Goal: Book appointment/travel/reservation

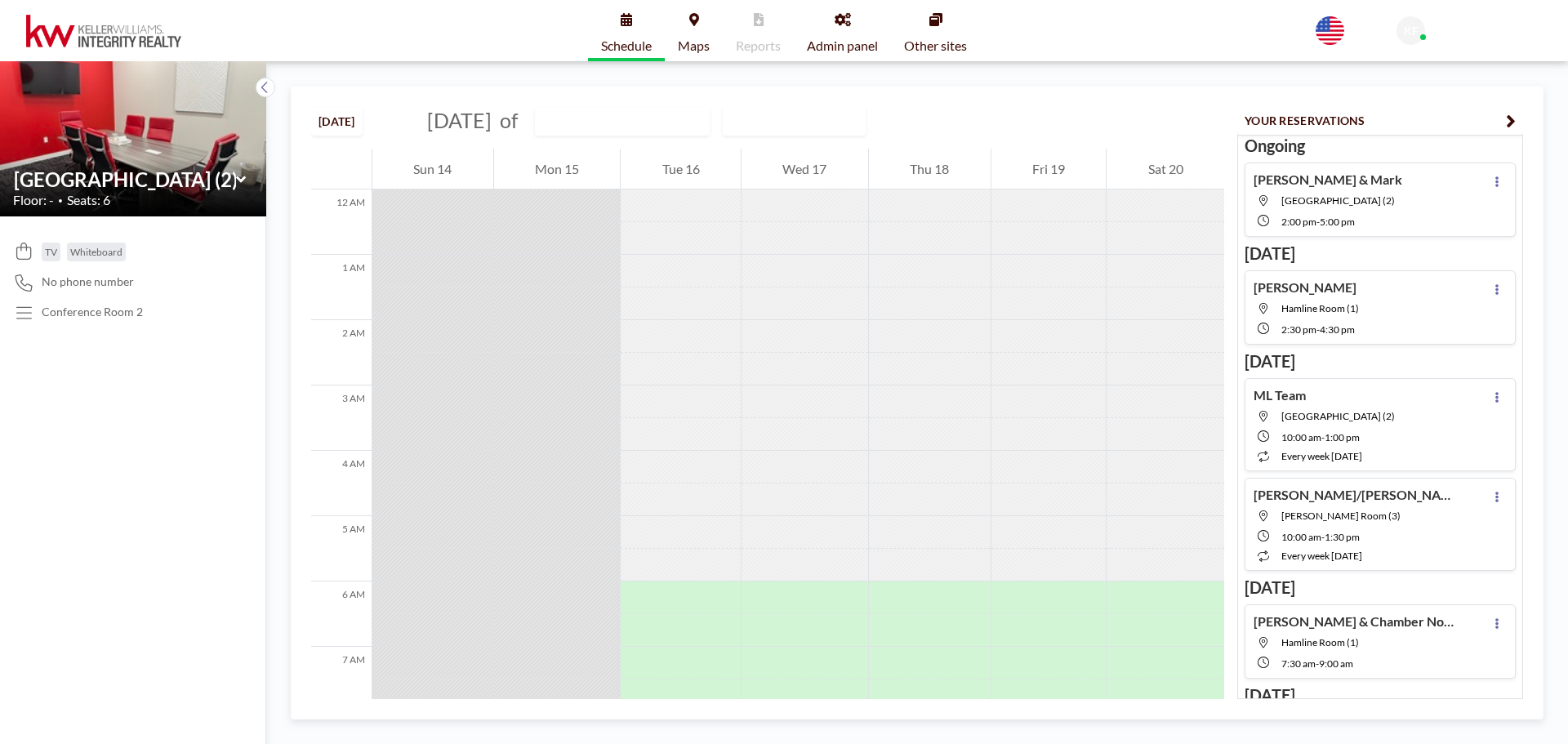
scroll to position [817, 0]
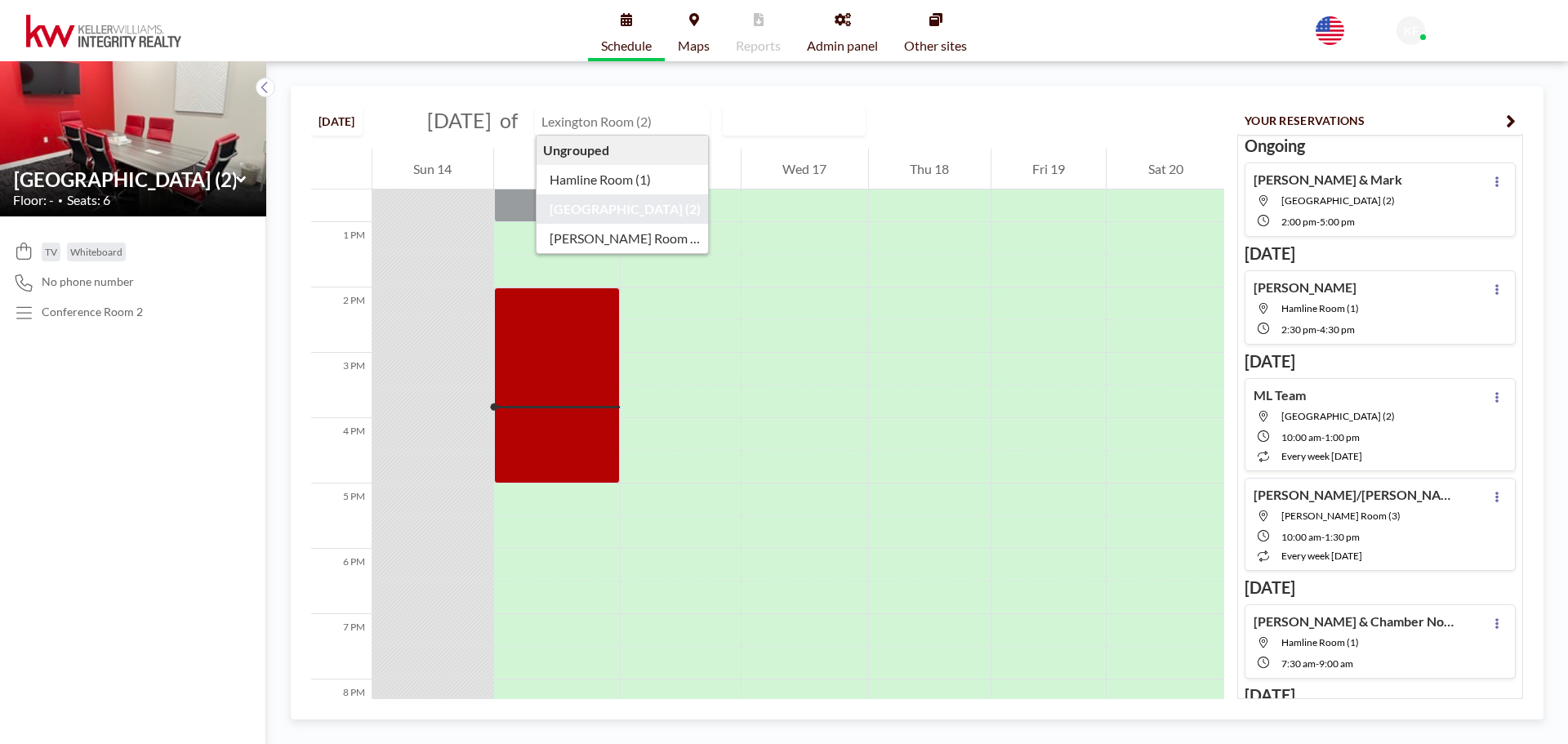
click at [666, 124] on input "text" at bounding box center [614, 121] width 157 height 27
type input "Hamline Room (1)"
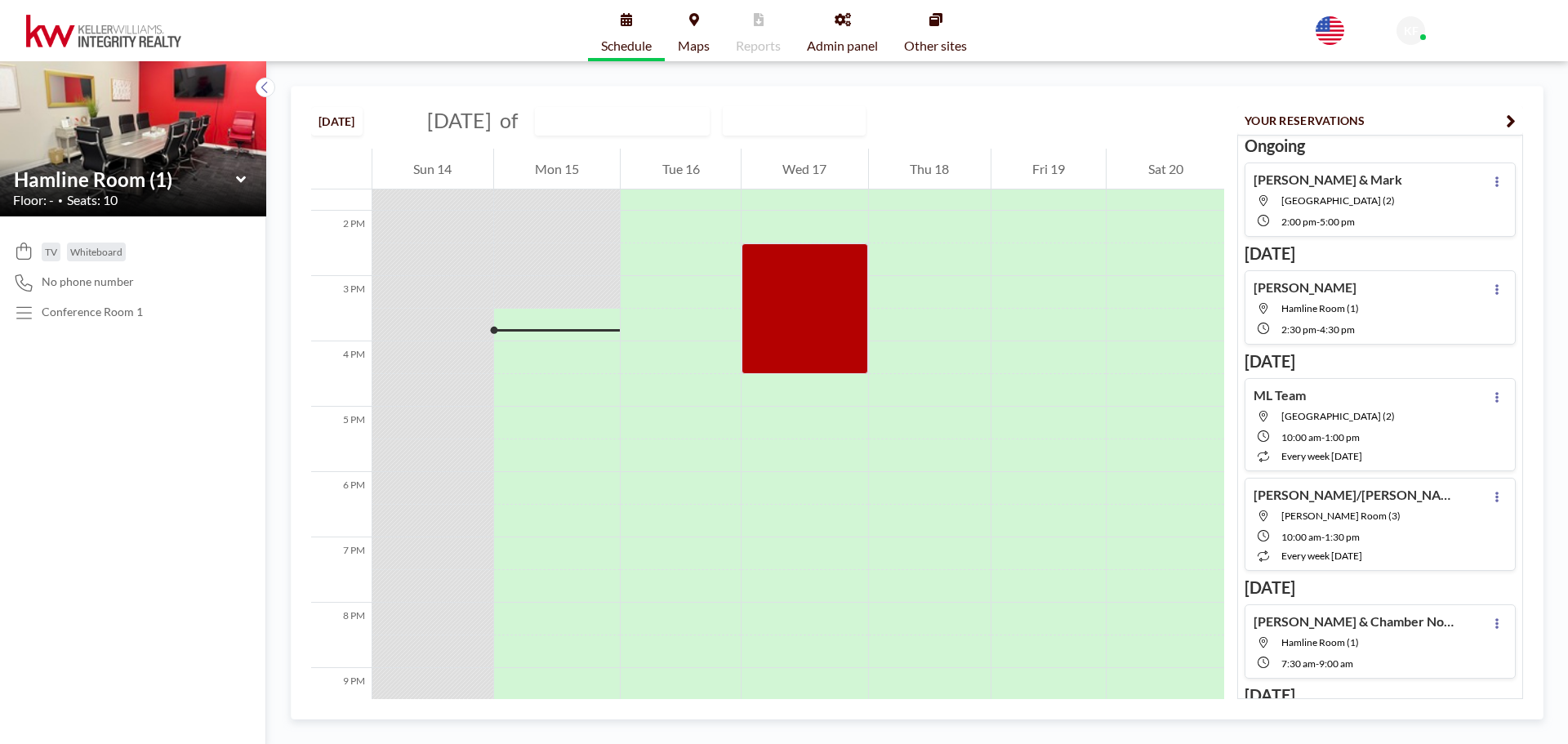
scroll to position [980, 0]
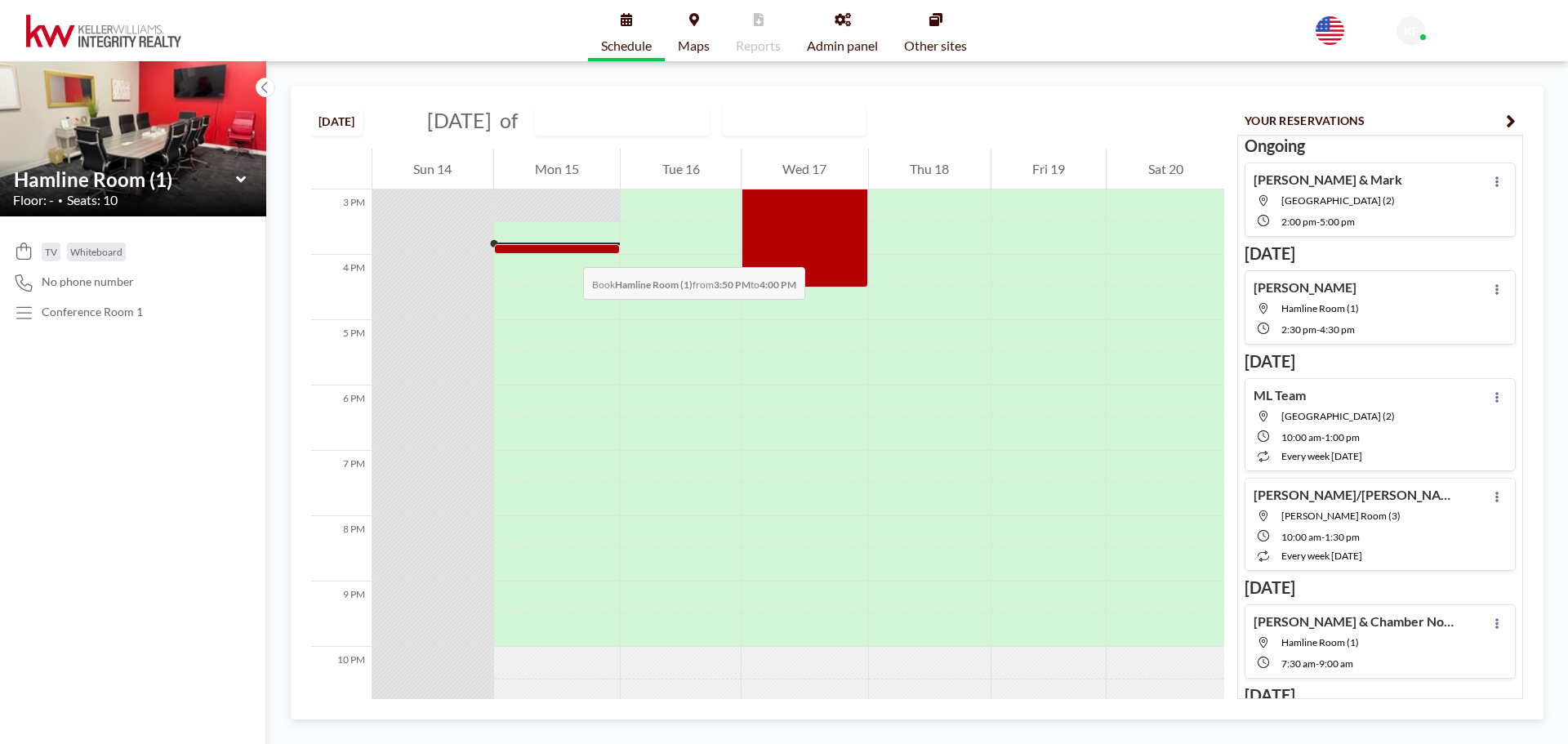
click at [567, 251] on div at bounding box center [557, 249] width 127 height 10
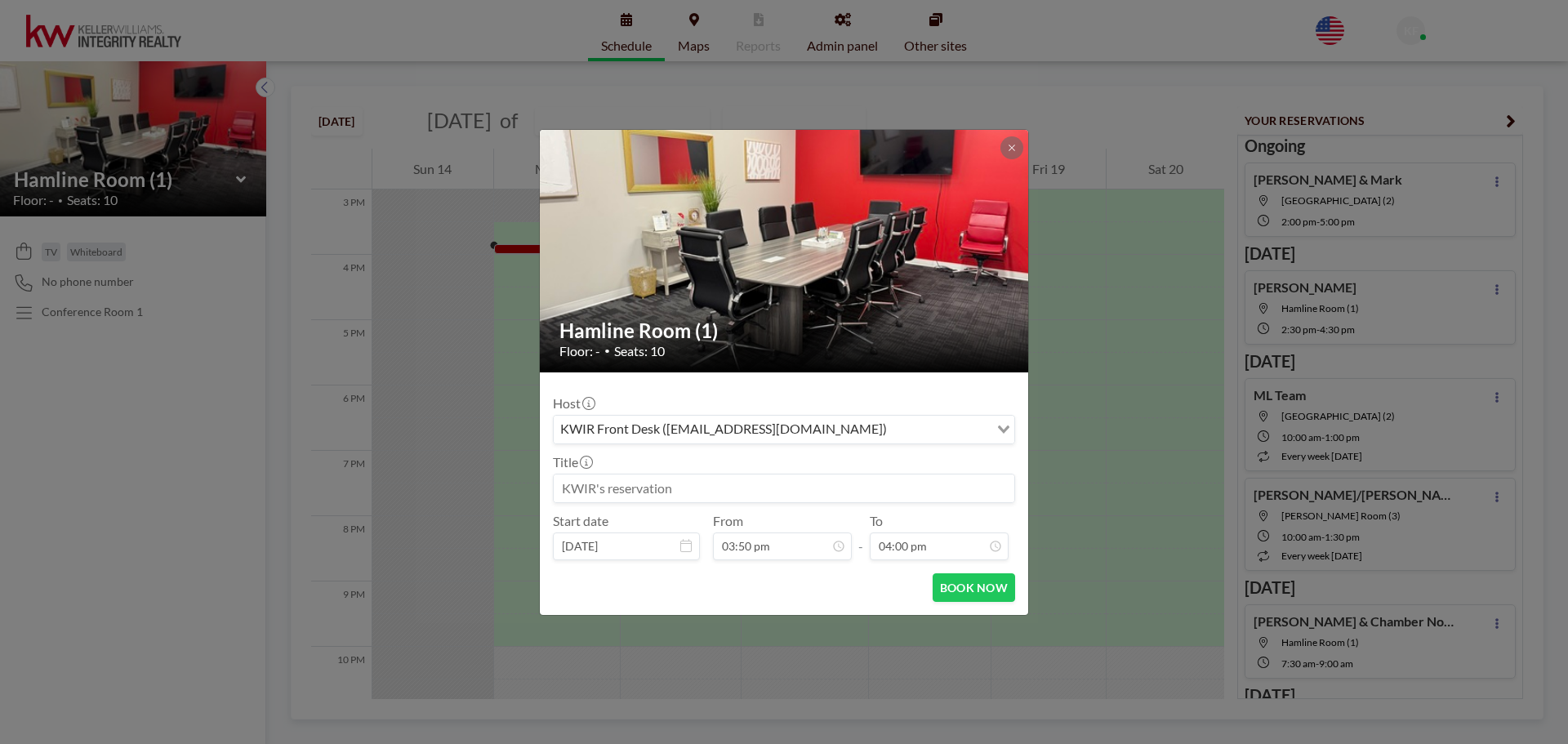
click at [789, 484] on input at bounding box center [784, 489] width 460 height 28
type input ":"
type input "[PERSON_NAME]"
click at [924, 549] on input "04:00 pm" at bounding box center [939, 547] width 139 height 28
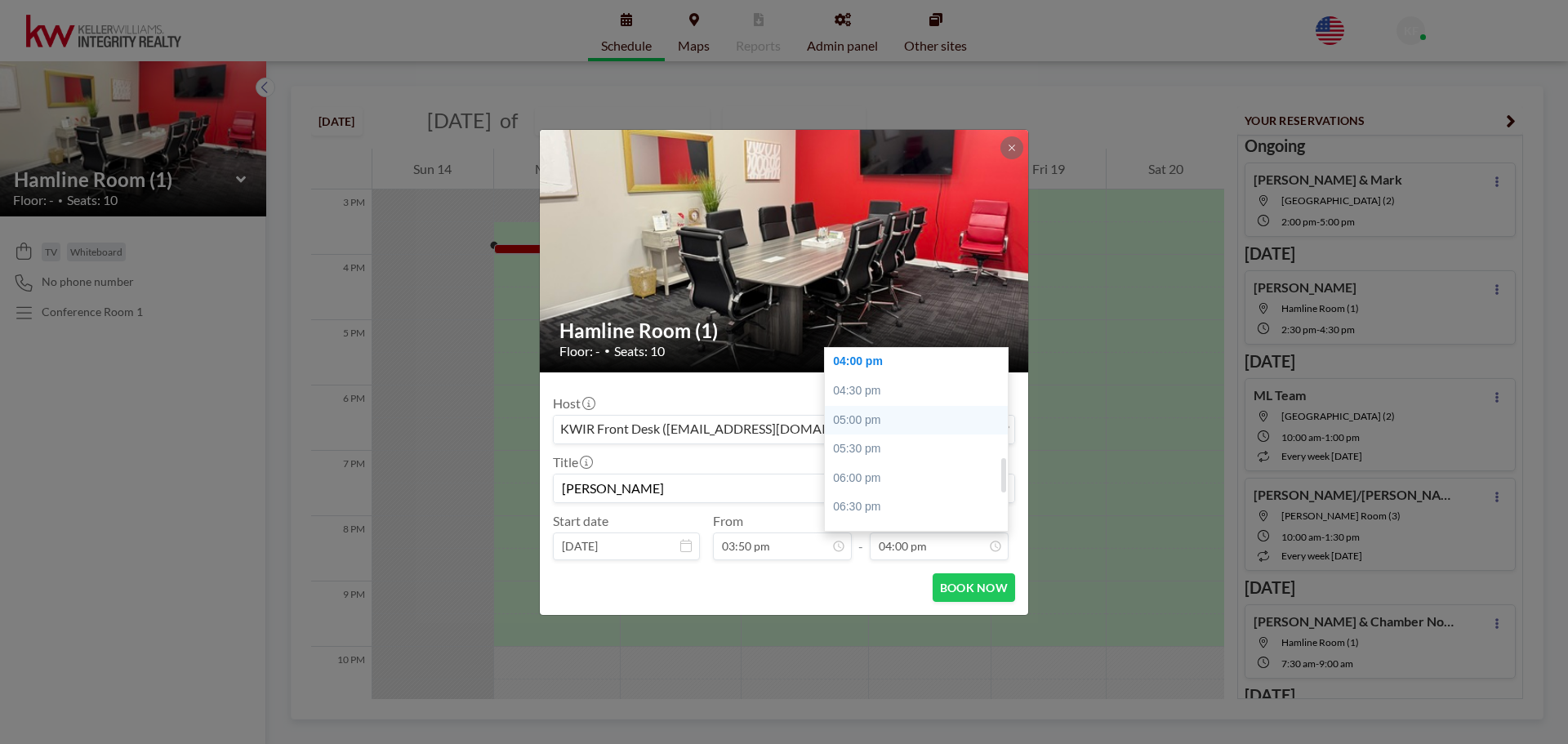
click at [899, 428] on div "05:00 pm" at bounding box center [921, 421] width 192 height 29
type input "05:00 pm"
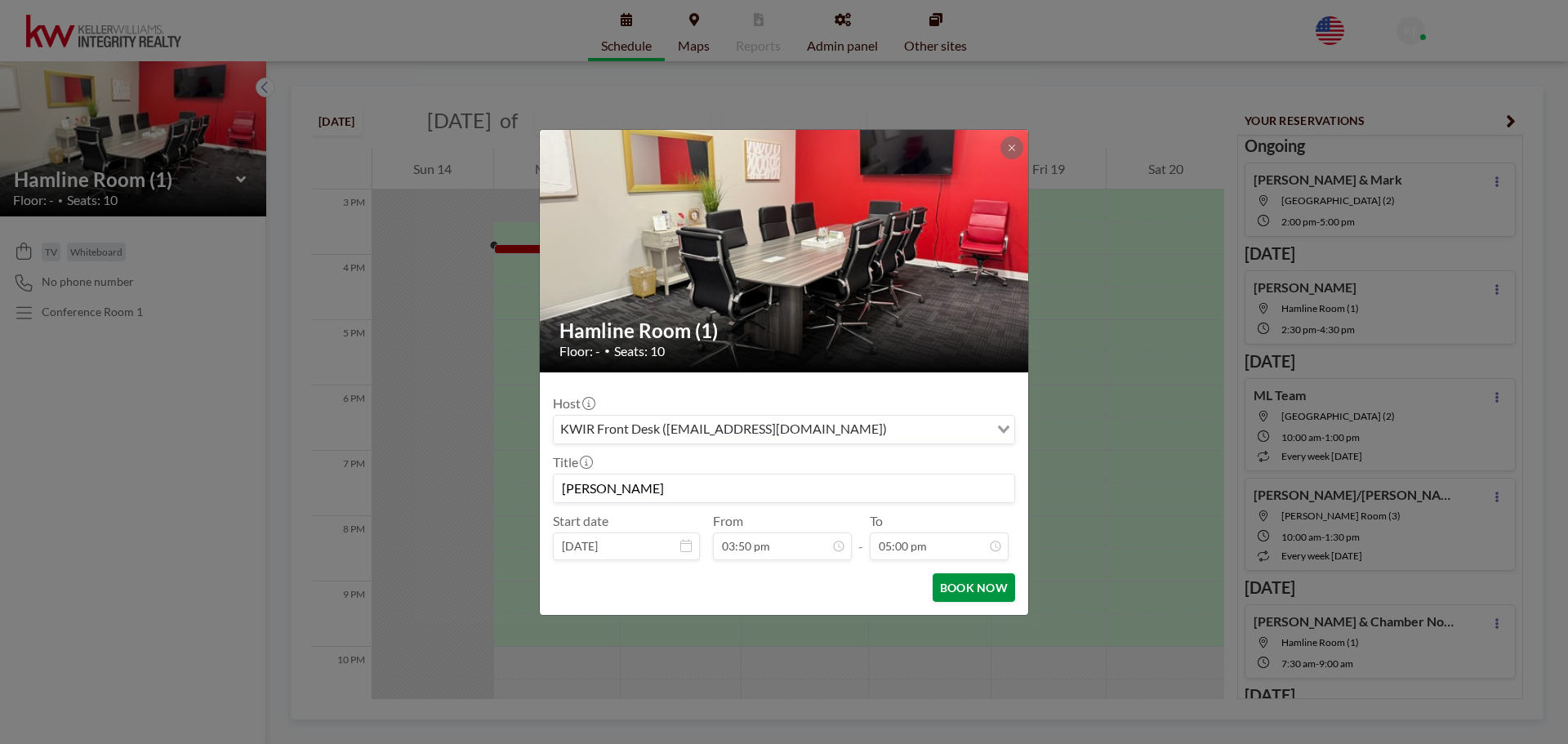
scroll to position [640, 0]
click at [946, 586] on button "BOOK NOW" at bounding box center [973, 588] width 82 height 29
